Goal: Book appointment/travel/reservation

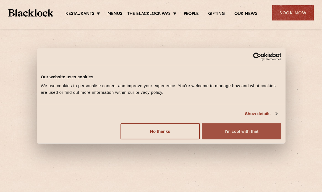
click at [247, 128] on button "I'm cool with that" at bounding box center [241, 131] width 79 height 16
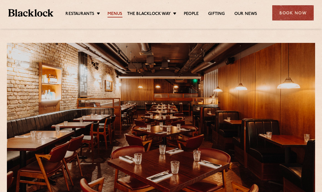
click at [114, 15] on link "Menus" at bounding box center [114, 14] width 15 height 6
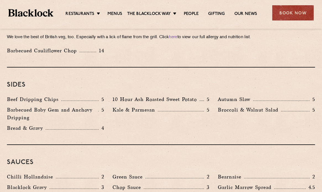
scroll to position [807, 0]
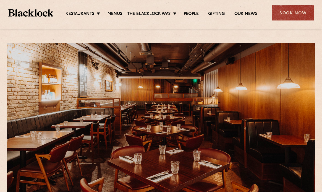
scroll to position [3, 0]
